Goal: Information Seeking & Learning: Check status

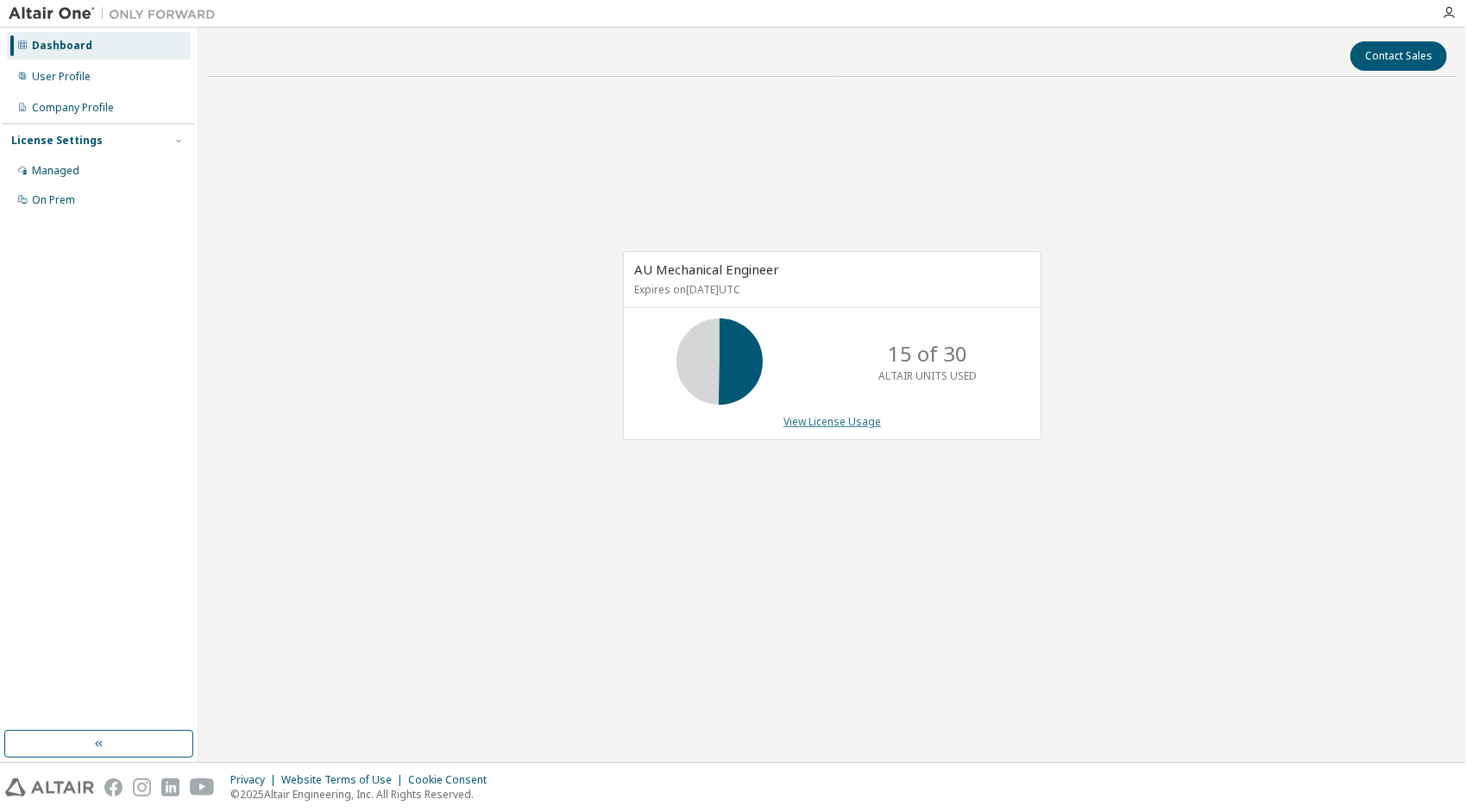
click at [825, 423] on link "View License Usage" at bounding box center [832, 421] width 98 height 15
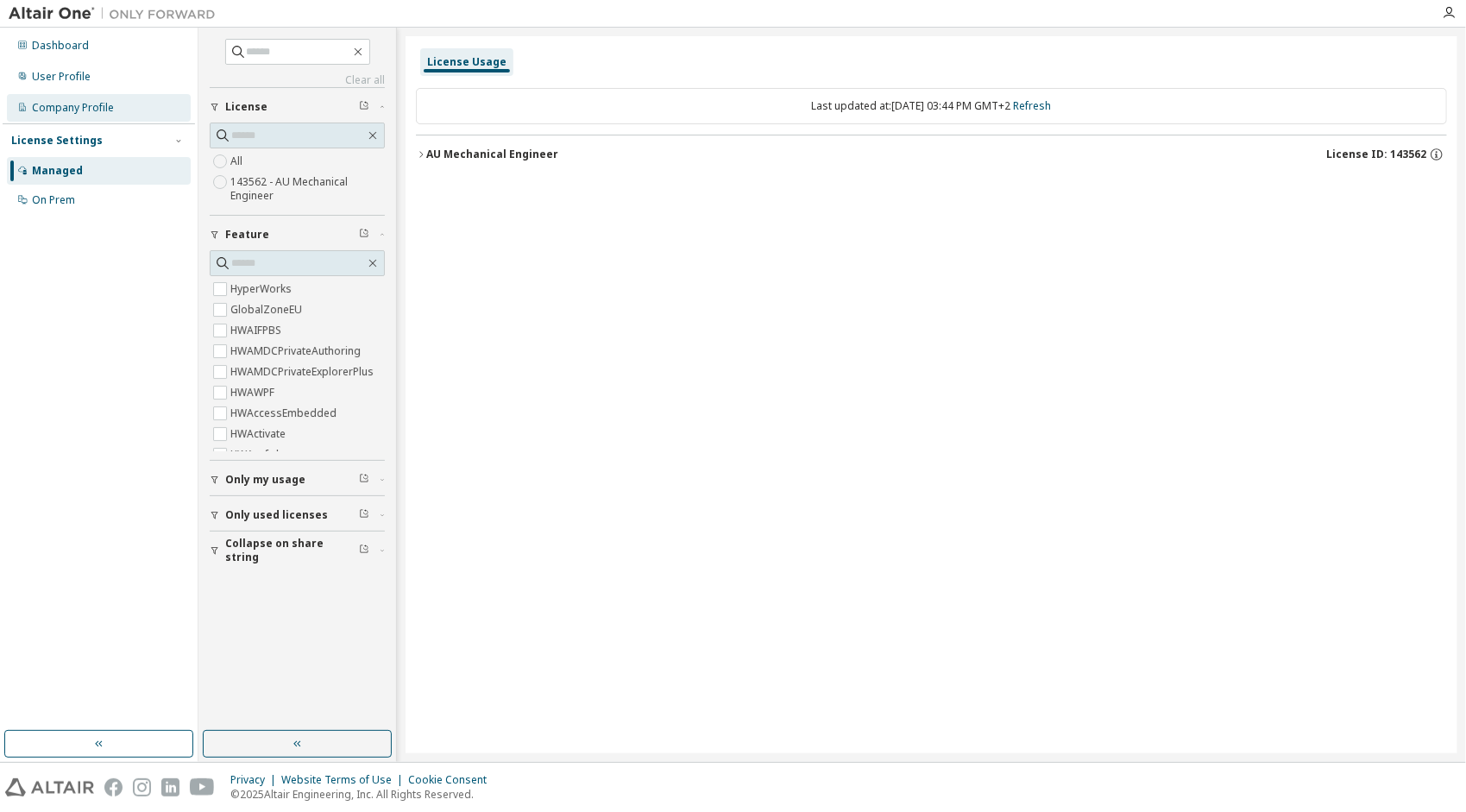
click at [65, 108] on div "Company Profile" at bounding box center [73, 108] width 82 height 14
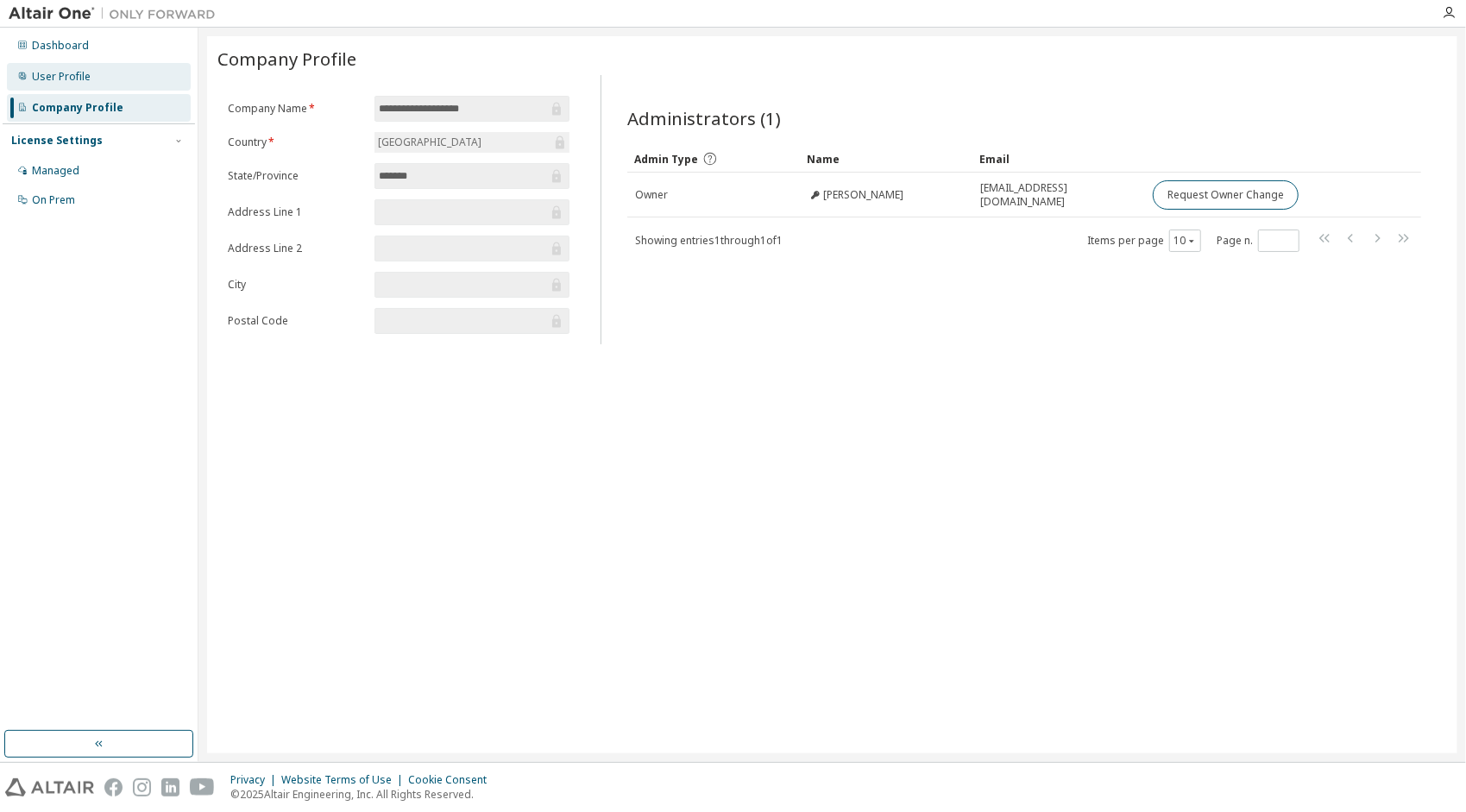
click at [61, 79] on div "User Profile" at bounding box center [61, 77] width 58 height 14
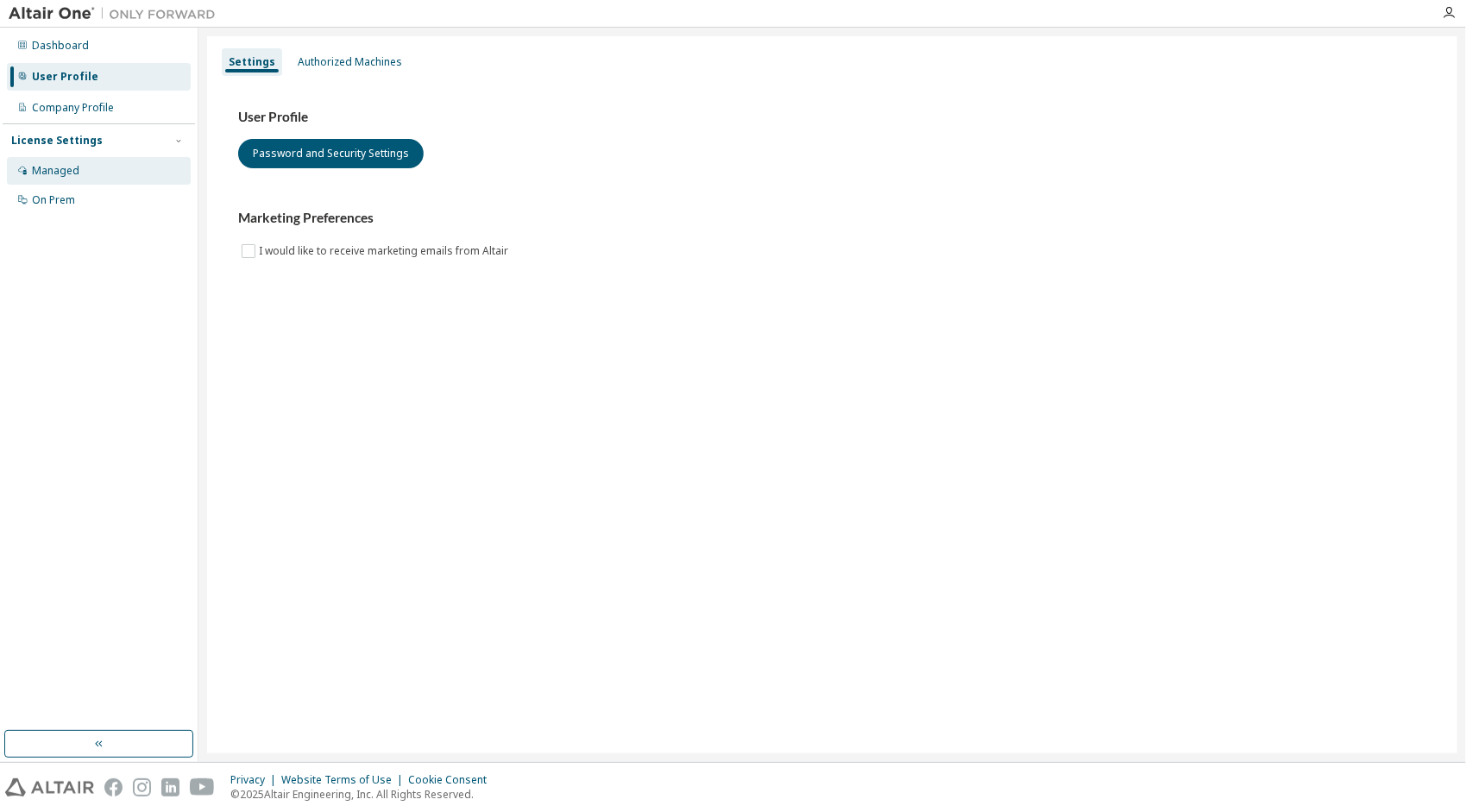
click at [45, 163] on div "Managed" at bounding box center [99, 171] width 184 height 27
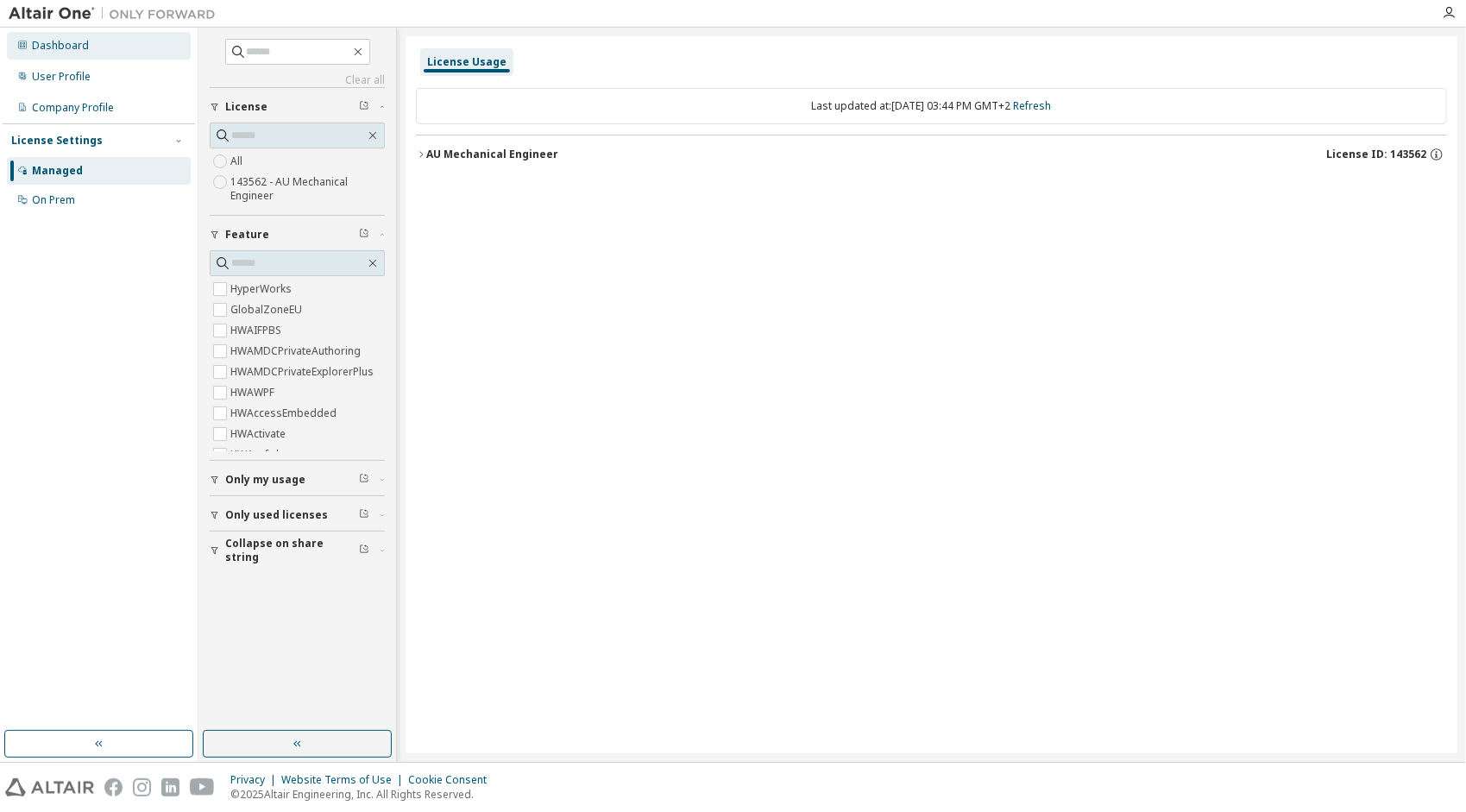
click at [82, 47] on div "Dashboard" at bounding box center [60, 46] width 57 height 14
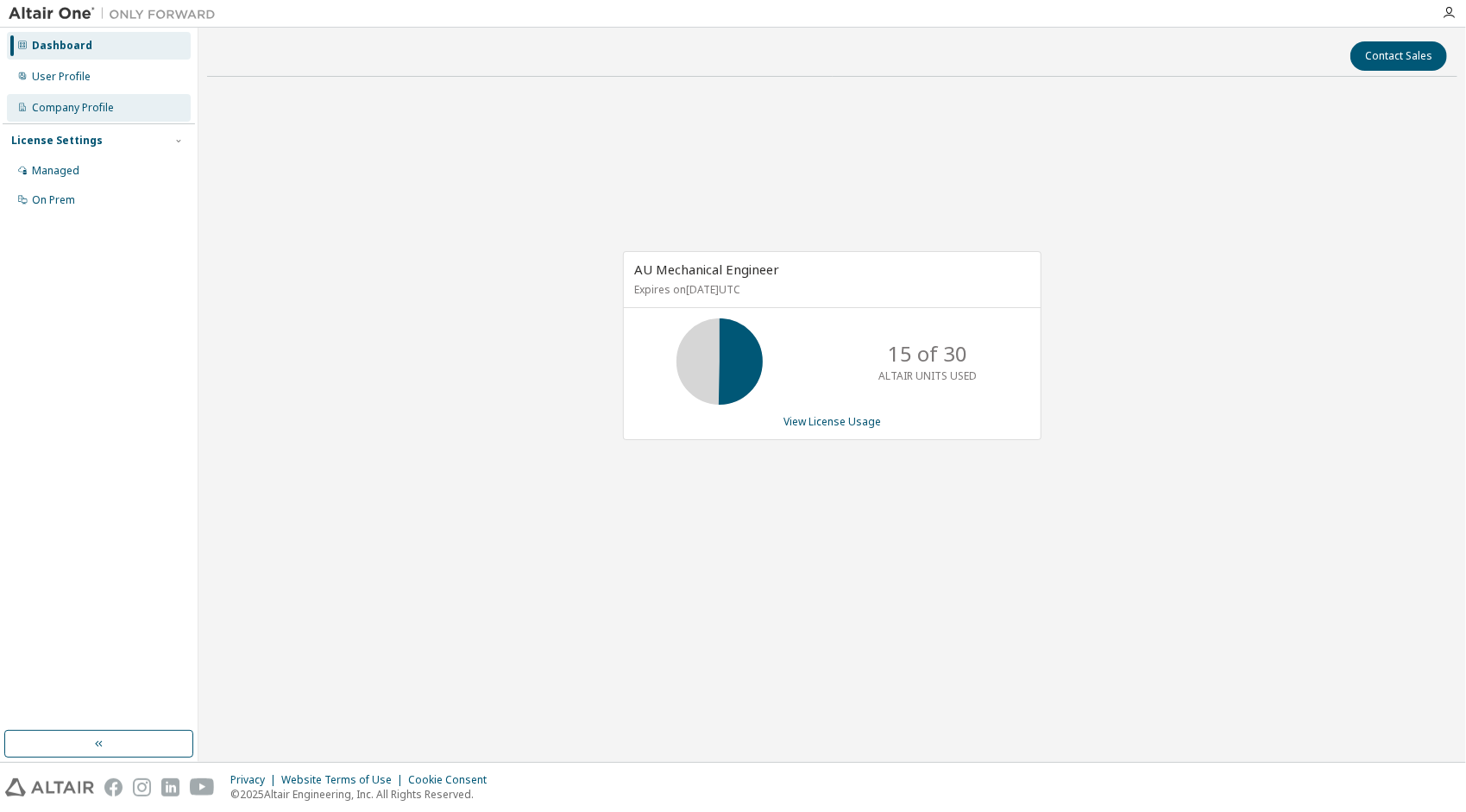
click at [76, 111] on div "Company Profile" at bounding box center [73, 108] width 82 height 14
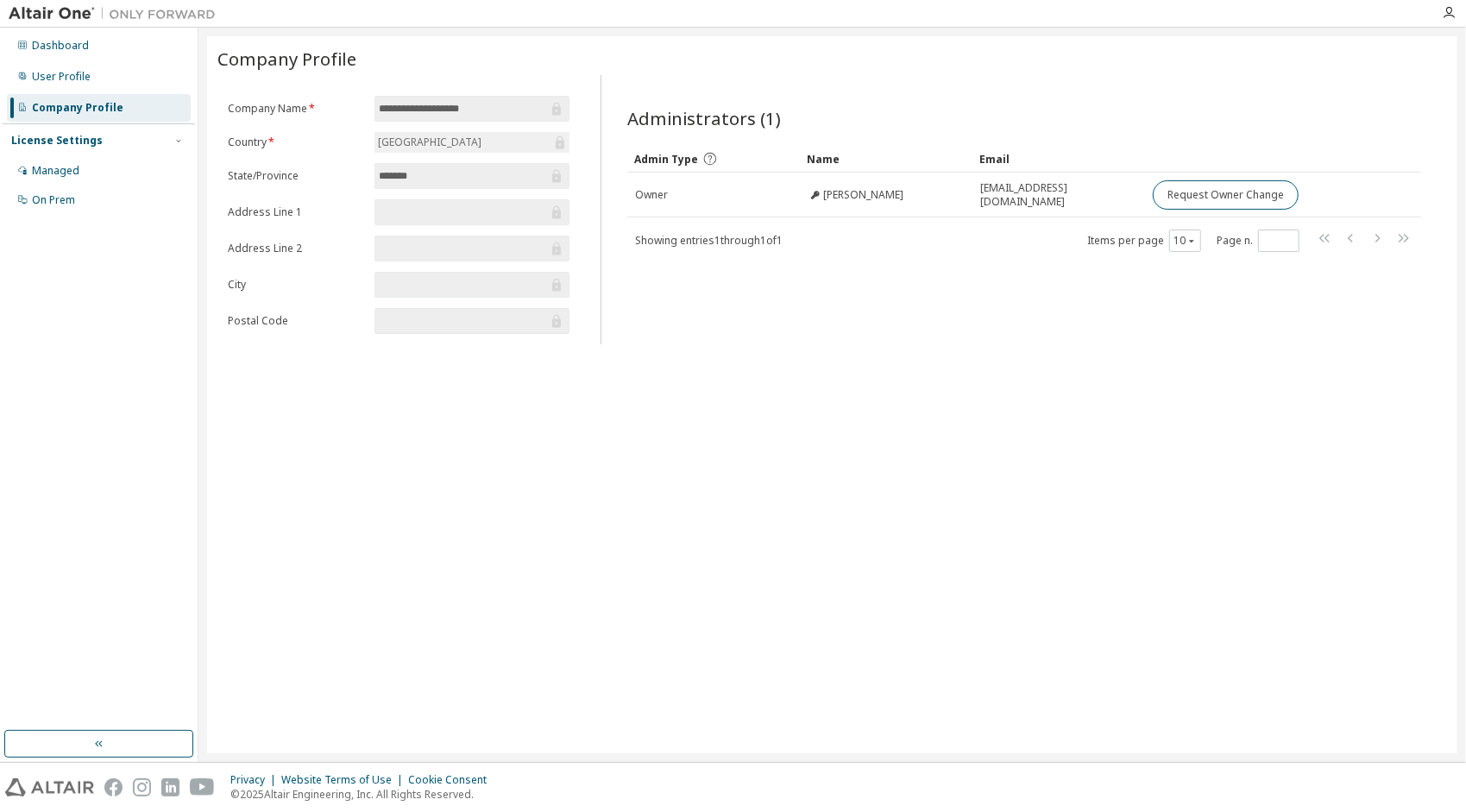
click at [69, 152] on div "License Settings Managed On Prem" at bounding box center [99, 169] width 193 height 92
click at [58, 169] on div "Managed" at bounding box center [56, 171] width 47 height 14
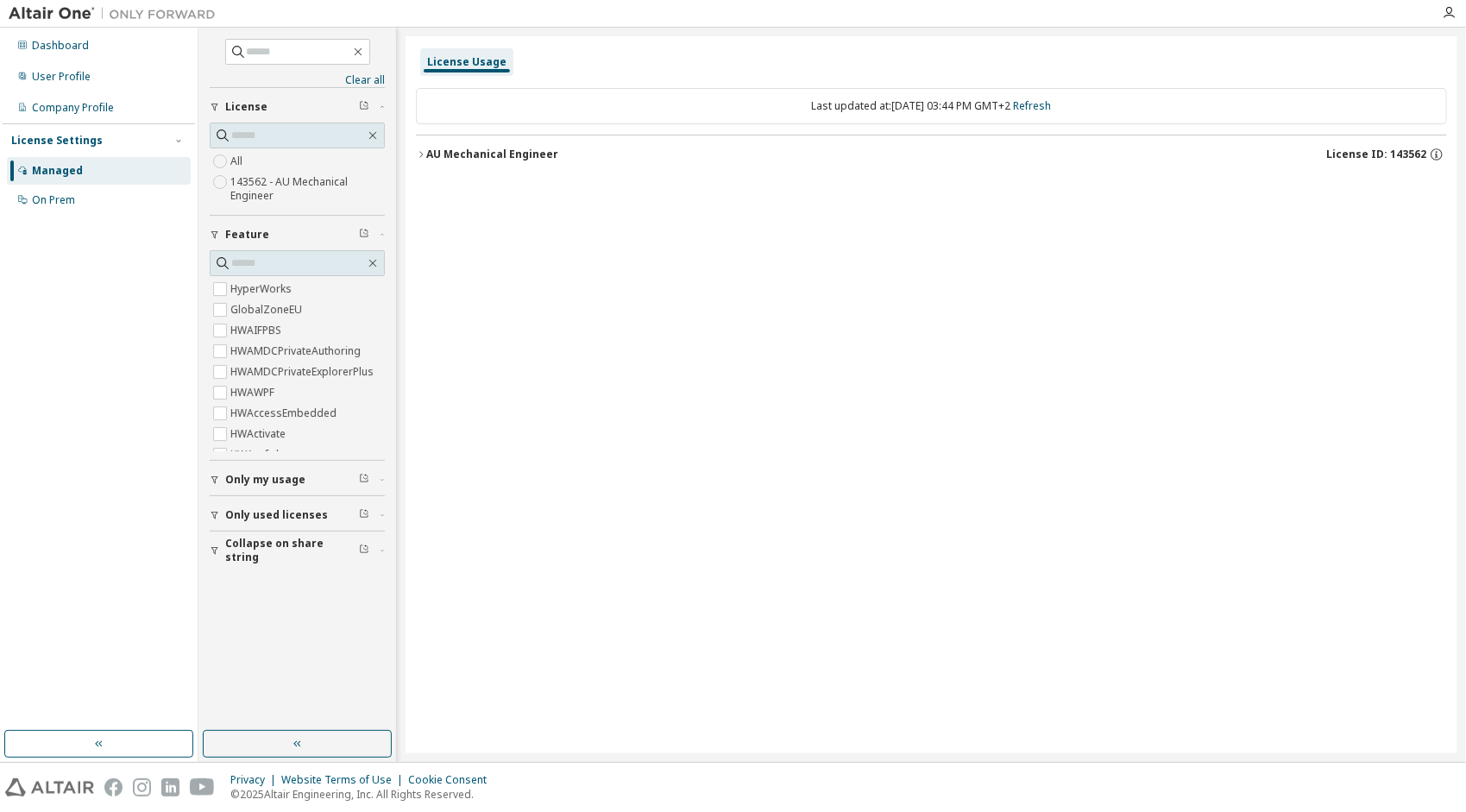
click at [424, 151] on icon "button" at bounding box center [420, 153] width 10 height 10
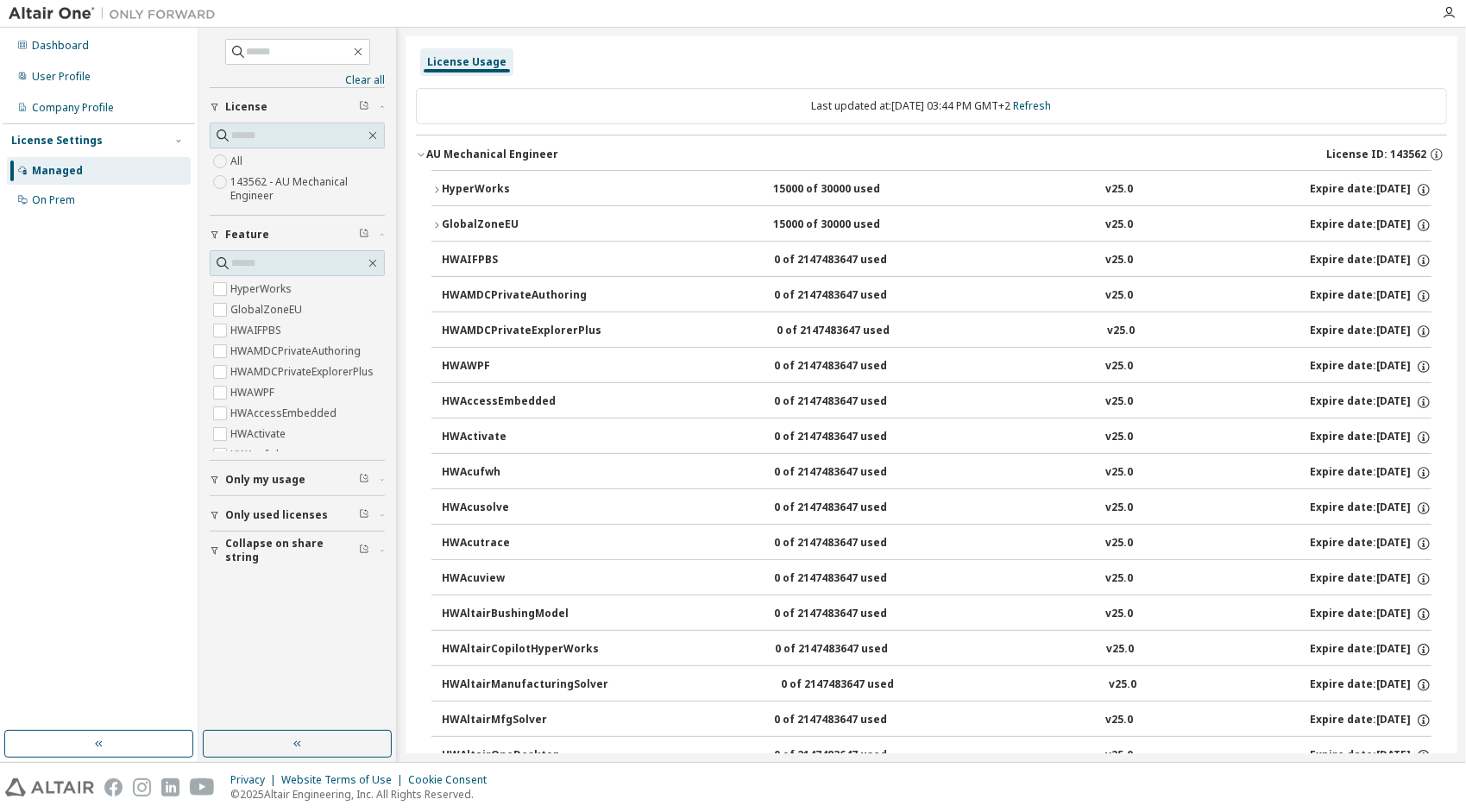
click at [435, 187] on icon "button" at bounding box center [436, 189] width 10 height 10
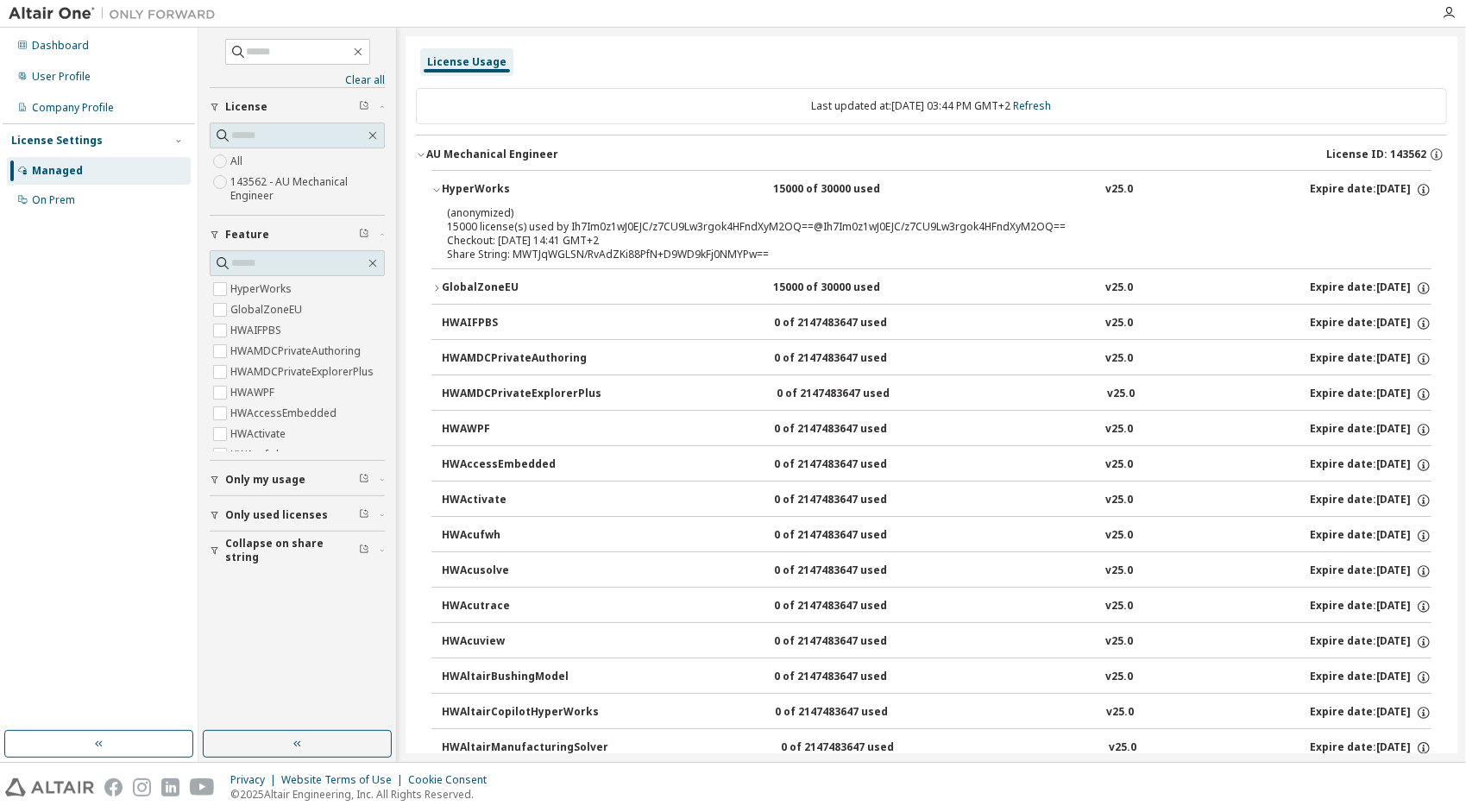
click at [437, 190] on icon "button" at bounding box center [436, 191] width 6 height 4
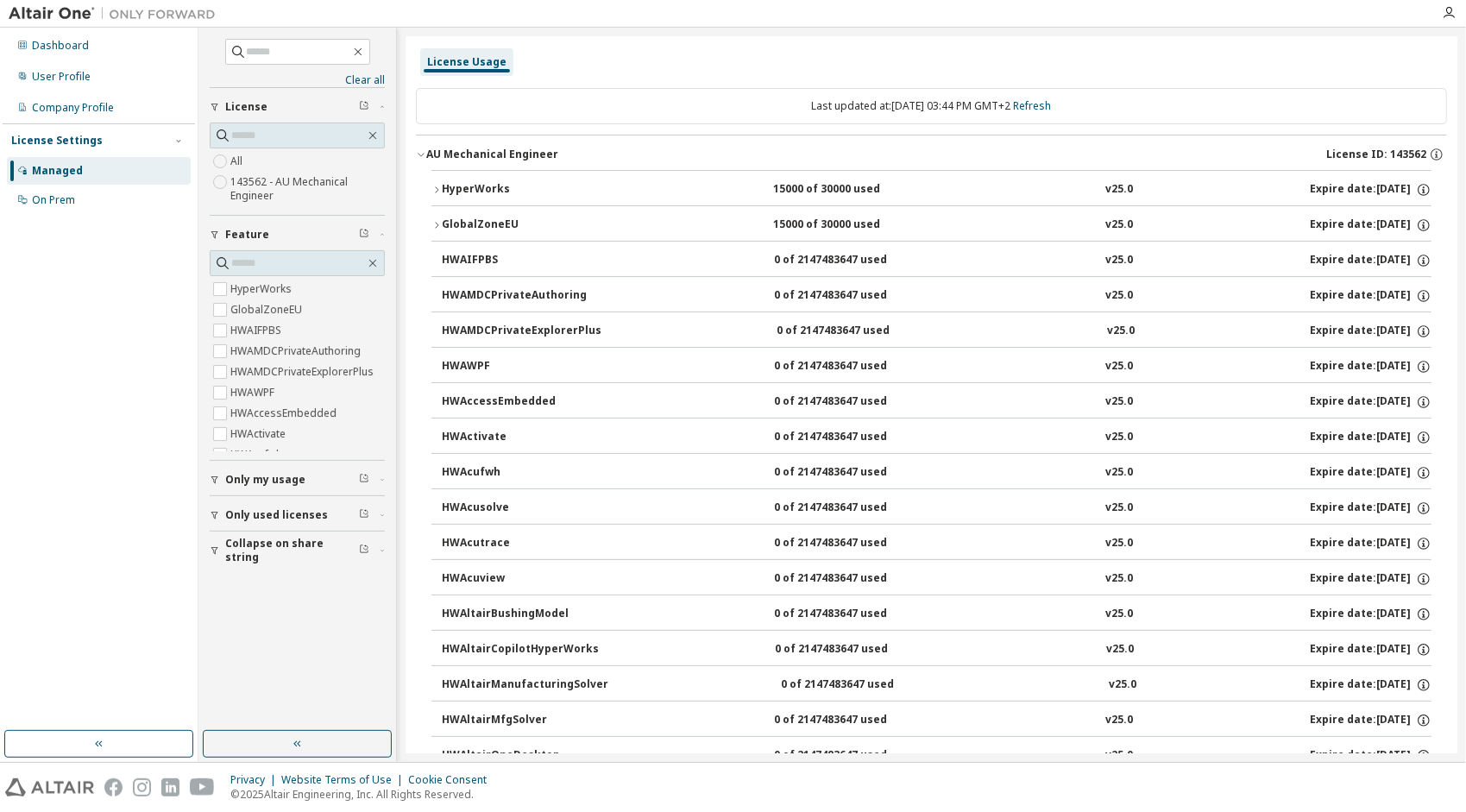
click at [420, 158] on icon "button" at bounding box center [420, 153] width 10 height 10
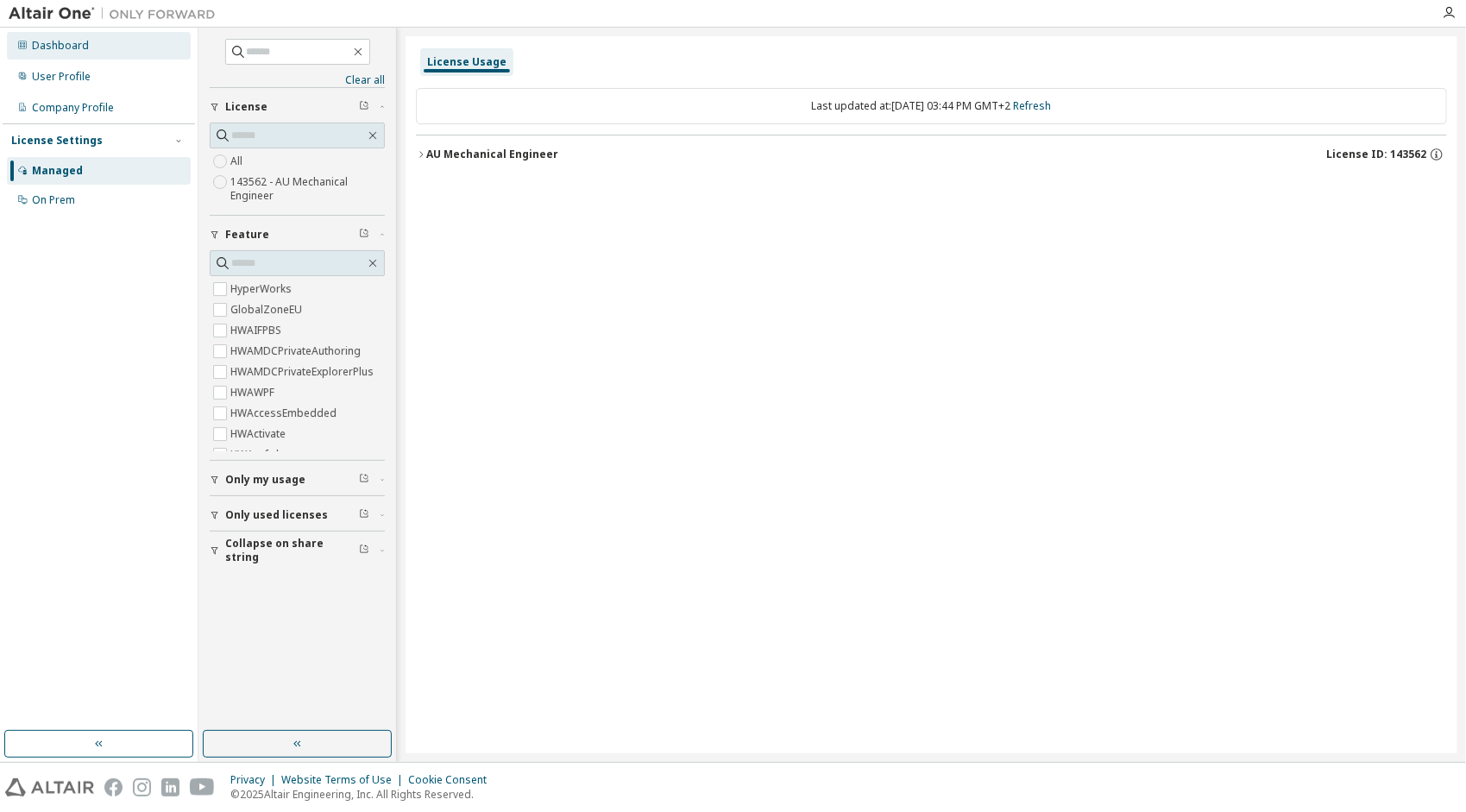
click at [73, 55] on div "Dashboard" at bounding box center [99, 46] width 184 height 27
